Goal: Use online tool/utility: Use online tool/utility

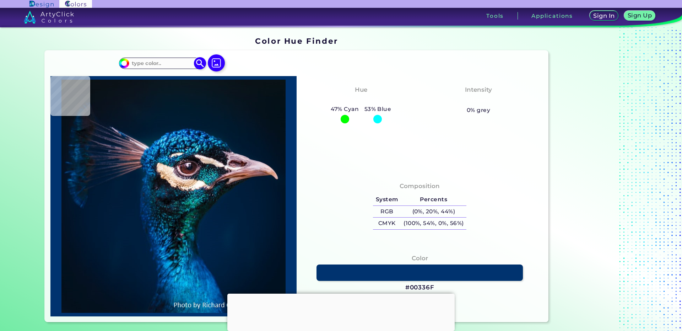
click at [174, 65] on input at bounding box center [162, 64] width 66 height 10
paste input "#8E8160"
type input "#8E8160"
type input "#8e8160"
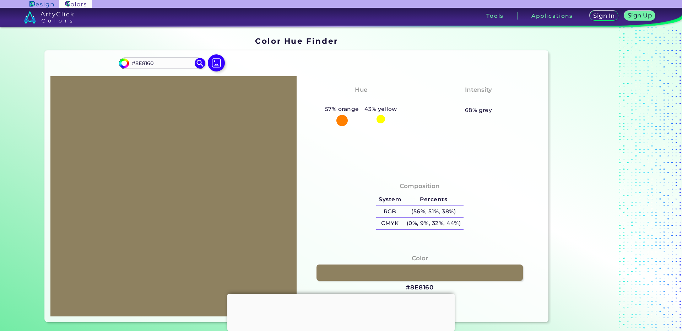
drag, startPoint x: 339, startPoint y: 288, endPoint x: 338, endPoint y: 293, distance: 4.6
click at [339, 293] on div at bounding box center [340, 293] width 227 height 0
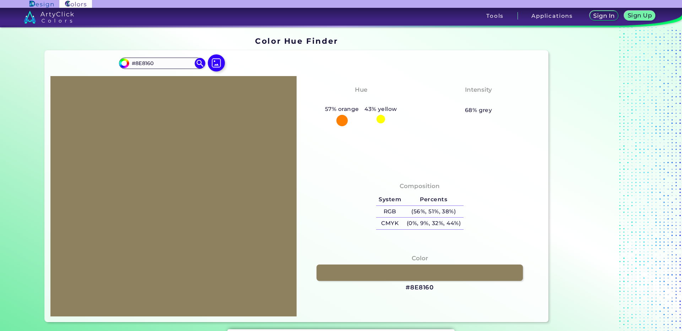
drag, startPoint x: 158, startPoint y: 64, endPoint x: 114, endPoint y: 62, distance: 44.5
click at [114, 62] on div "#8e8160 #8E8160 Acadia ◉ Acid Green ◉ Aero Blue ◉ Alabaster ◉ Albescent White ◉…" at bounding box center [297, 185] width 504 height 271
paste input "F8364"
type input "#8F8364"
type input "#8f8364"
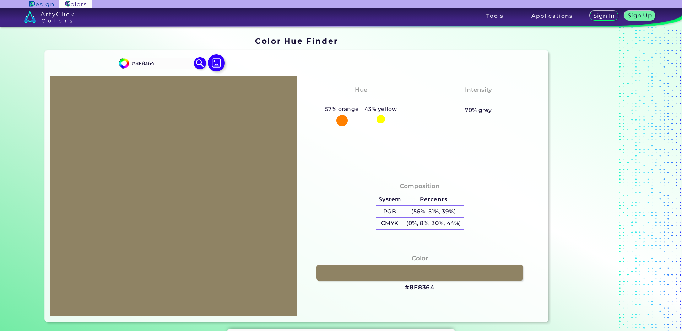
click at [163, 64] on input "#8F8364" at bounding box center [162, 64] width 66 height 10
drag, startPoint x: 167, startPoint y: 61, endPoint x: 113, endPoint y: 63, distance: 54.0
click at [113, 63] on div "#8f8364 #8F8364 Acadia ◉ Acid Green ◉ Aero Blue ◉ Alabaster ◉ Albescent White ◉…" at bounding box center [297, 185] width 504 height 271
paste input "E8363"
type input "#8E8363"
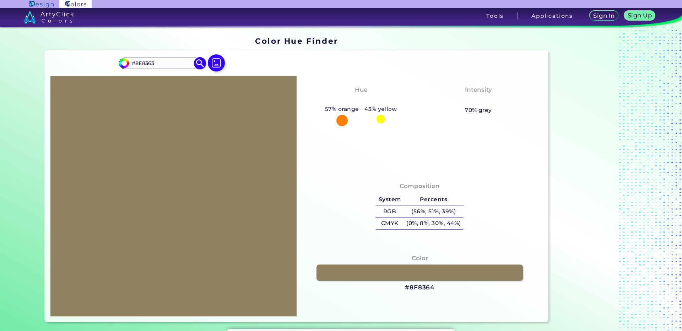
type input "#8e8363"
click at [174, 60] on input "#8E8363" at bounding box center [162, 64] width 66 height 10
drag, startPoint x: 162, startPoint y: 64, endPoint x: 114, endPoint y: 63, distance: 48.3
click at [114, 63] on div "#8e8363 #8E8363 Acadia ◉ Acid Green ◉ Aero Blue ◉ Alabaster ◉ Albescent White ◉…" at bounding box center [297, 185] width 504 height 271
paste input "97D5C"
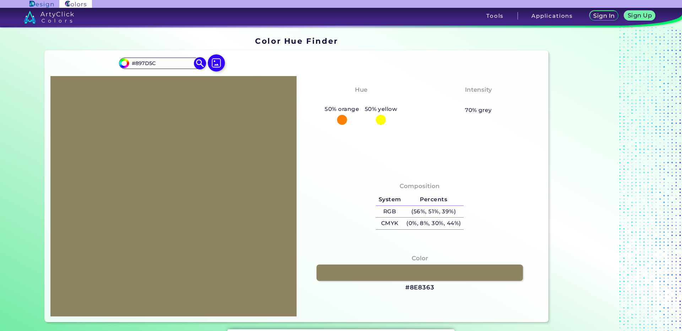
type input "#897D5C"
type input "#897d5c"
drag, startPoint x: 166, startPoint y: 64, endPoint x: 119, endPoint y: 60, distance: 47.0
click at [119, 60] on div "#897d5c #897D5C Acadia ◉ Acid Green ◉ Aero Blue ◉ Alabaster ◉ Albescent White ◉…" at bounding box center [162, 63] width 86 height 11
paste input "A"
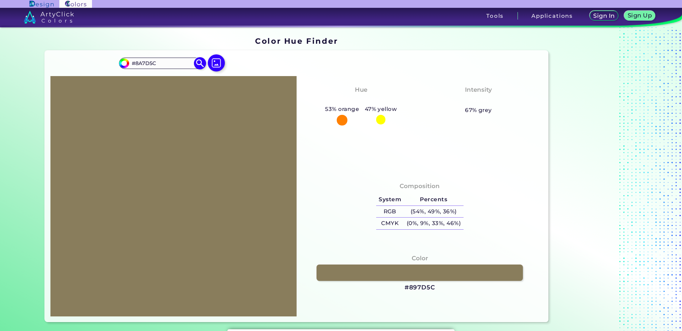
type input "#8A7D5C"
type input "#8a7d5c"
drag, startPoint x: 156, startPoint y: 61, endPoint x: 113, endPoint y: 62, distance: 43.3
click at [113, 61] on div "#8a7d5c #8A7D5C Acadia ◉ Acid Green ◉ Aero Blue ◉ Alabaster ◉ Albescent White ◉…" at bounding box center [297, 185] width 504 height 271
paste input "57858"
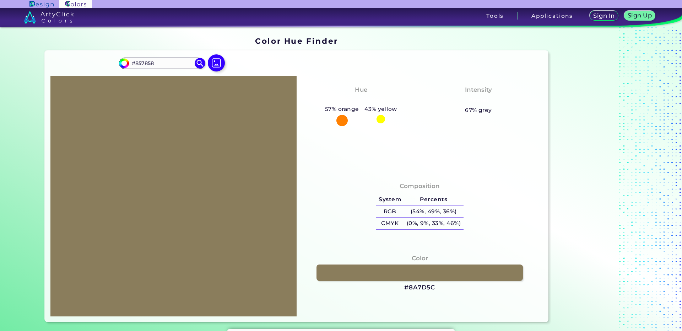
type input "#857858"
drag, startPoint x: 170, startPoint y: 64, endPoint x: 105, endPoint y: 58, distance: 65.2
click at [103, 58] on div "#857858 #857858 Acadia ◉ Acid Green ◉ Aero Blue ◉ Alabaster ◉ Albescent White ◉…" at bounding box center [297, 185] width 504 height 271
paste input "7"
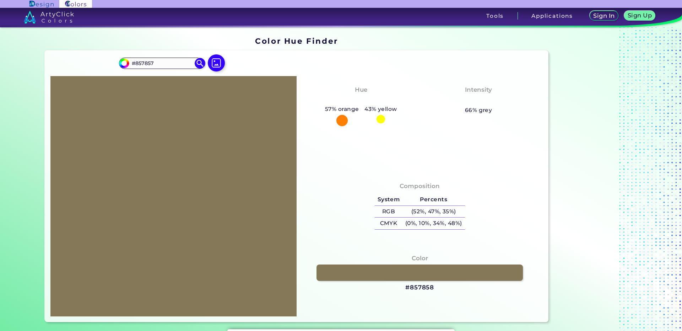
type input "#857857"
click at [161, 63] on input "#857857" at bounding box center [162, 64] width 66 height 10
drag, startPoint x: 168, startPoint y: 62, endPoint x: 107, endPoint y: 58, distance: 61.9
click at [111, 60] on div "#857857 #857857 Acadia ◉ Acid Green ◉ Aero Blue ◉ Alabaster ◉ Albescent White ◉…" at bounding box center [297, 185] width 504 height 271
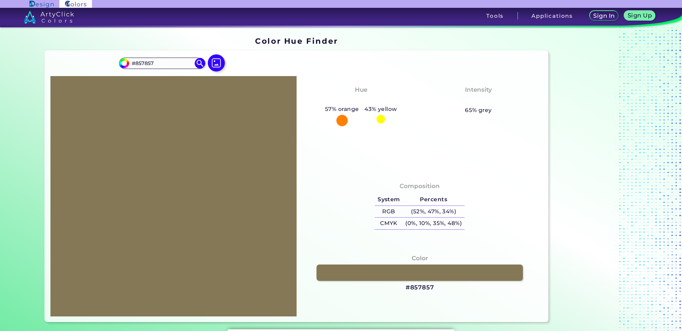
paste input "776B4C"
type input "#776B4C"
type input "#776b4c"
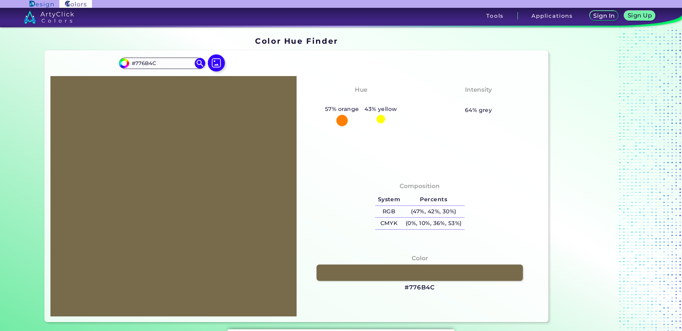
click at [321, 163] on div "Hue Orange-Yellow 57% orange 43% yellow Intensity Pastel 64% grey" at bounding box center [420, 124] width 246 height 96
drag, startPoint x: 186, startPoint y: 60, endPoint x: 109, endPoint y: 59, distance: 77.1
click at [110, 60] on div "#776b4c #776B4C Acadia ◉ Acid Green ◉ Aero Blue ◉ Alabaster ◉ Albescent White ◉…" at bounding box center [297, 185] width 504 height 271
paste input "96E4E"
type input "#796E4E"
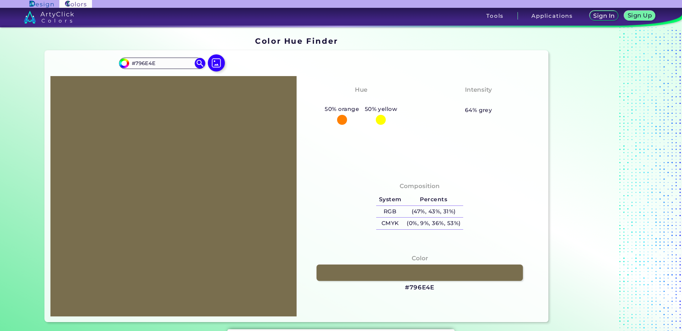
type input "#796e4e"
click at [161, 63] on input "#796E4E" at bounding box center [162, 64] width 66 height 10
drag, startPoint x: 129, startPoint y: 61, endPoint x: 124, endPoint y: 61, distance: 5.3
click at [124, 61] on div "#796e4e #796E4E Acadia ◉ Acid Green ◉ Aero Blue ◉ Alabaster ◉ Albescent White ◉…" at bounding box center [162, 63] width 86 height 11
paste input "B704F"
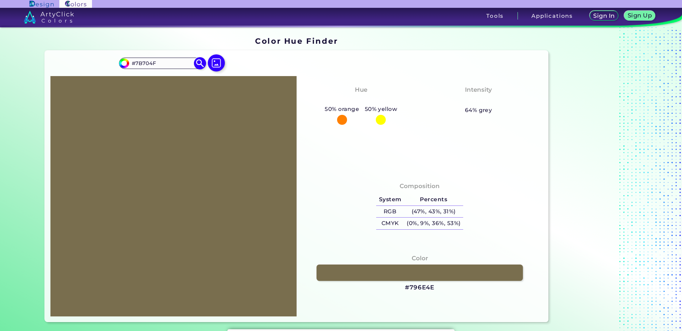
type input "#7B704F"
type input "#7b704f"
click at [159, 64] on input "#7B704F" at bounding box center [162, 64] width 66 height 10
